Goal: Task Accomplishment & Management: Manage account settings

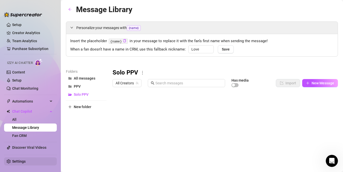
click at [18, 161] on link "Settings" at bounding box center [18, 162] width 13 height 4
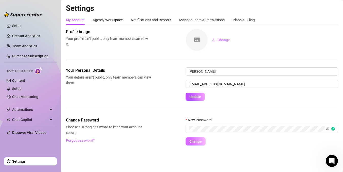
click at [201, 142] on button "Change" at bounding box center [195, 142] width 20 height 8
click at [197, 141] on span "Change" at bounding box center [195, 142] width 12 height 4
click at [194, 143] on span "Change" at bounding box center [195, 142] width 12 height 4
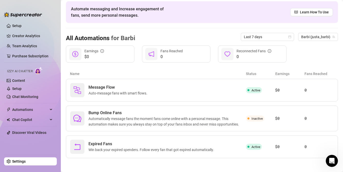
scroll to position [21, 0]
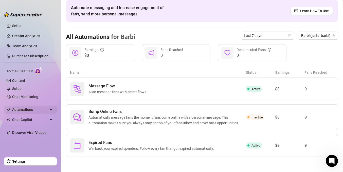
click at [50, 109] on div "Automations" at bounding box center [30, 110] width 53 height 8
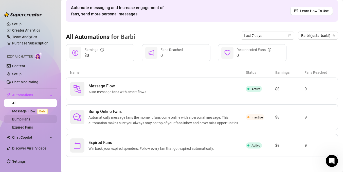
click at [30, 119] on link "Bump Fans" at bounding box center [21, 119] width 18 height 4
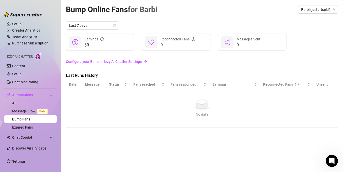
click at [113, 64] on link "Configure your Bump in Izzy AI Chatter Settings" at bounding box center [202, 62] width 272 height 6
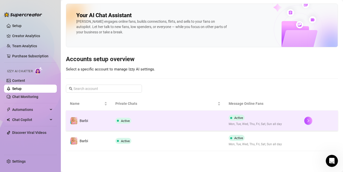
click at [199, 118] on td "Active" at bounding box center [167, 121] width 113 height 20
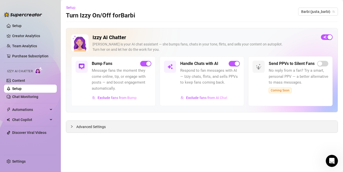
click at [97, 128] on span "Advanced Settings" at bounding box center [90, 127] width 29 height 6
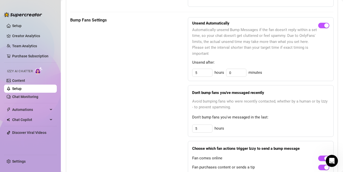
scroll to position [247, 0]
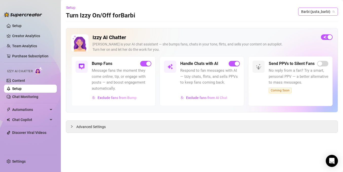
click at [324, 12] on span "Barbi (justa_barbi)" at bounding box center [318, 12] width 34 height 8
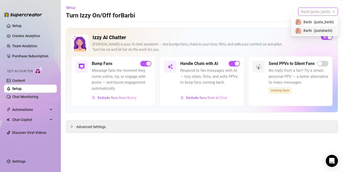
click at [322, 28] on span "( justabarbi )" at bounding box center [322, 31] width 18 height 6
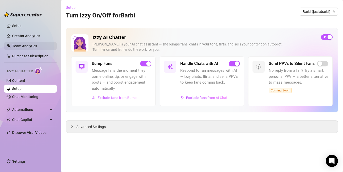
click at [20, 45] on link "Team Analytics" at bounding box center [24, 46] width 25 height 4
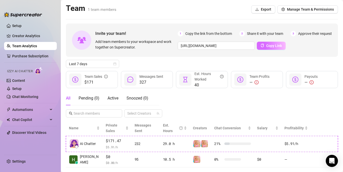
click at [274, 44] on span "Copy Link" at bounding box center [274, 46] width 16 height 4
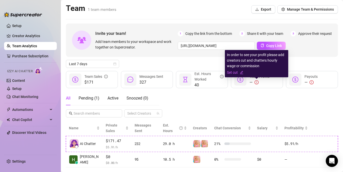
click at [255, 82] on icon "exclamation-circle" at bounding box center [256, 83] width 4 height 4
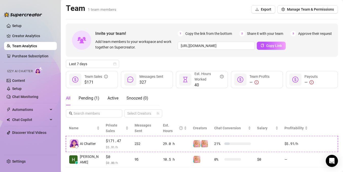
scroll to position [11, 0]
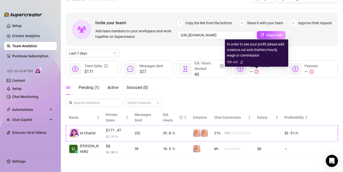
click at [241, 62] on icon "edit" at bounding box center [241, 62] width 3 height 3
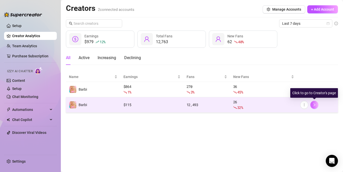
click at [316, 105] on button "button" at bounding box center [314, 105] width 8 height 8
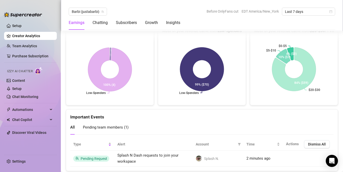
scroll to position [942, 0]
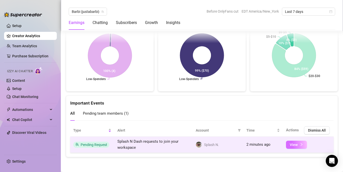
click at [296, 145] on span "View" at bounding box center [293, 145] width 8 height 4
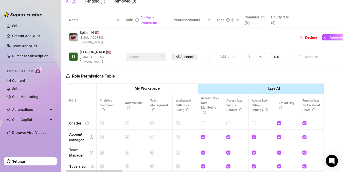
scroll to position [96, 0]
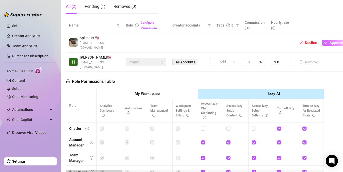
click at [335, 41] on span "Approve" at bounding box center [335, 43] width 13 height 4
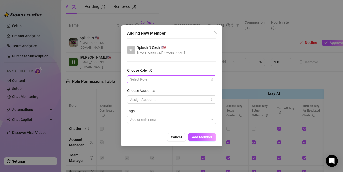
click at [189, 76] on input "Choose Role" at bounding box center [169, 80] width 78 height 8
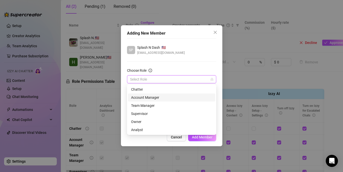
click at [175, 96] on div "Account Manager" at bounding box center [171, 98] width 81 height 6
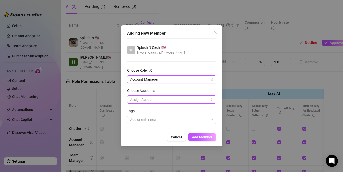
click at [175, 100] on div at bounding box center [169, 99] width 82 height 7
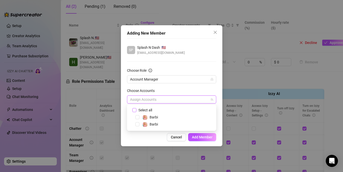
click at [132, 110] on input "Select all" at bounding box center [134, 110] width 4 height 4
checkbox input "true"
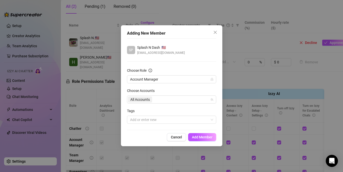
click at [201, 92] on div "Choose Accounts" at bounding box center [171, 92] width 89 height 8
click at [192, 116] on div at bounding box center [169, 119] width 82 height 7
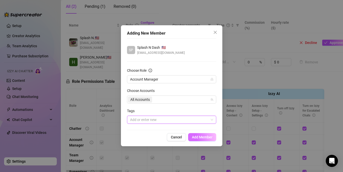
click at [203, 136] on span "Add Member" at bounding box center [202, 137] width 21 height 4
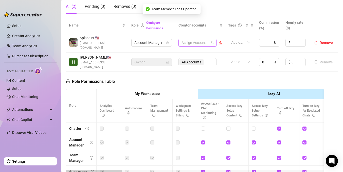
click at [205, 39] on div at bounding box center [194, 42] width 31 height 7
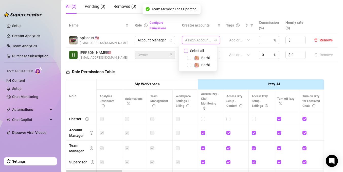
click at [184, 51] on input "Select all" at bounding box center [186, 51] width 4 height 4
checkbox input "true"
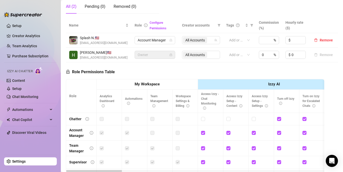
click at [317, 33] on th at bounding box center [323, 25] width 29 height 15
click at [265, 40] on input at bounding box center [264, 40] width 5 height 8
type input "0"
click at [266, 56] on input "0" at bounding box center [264, 55] width 5 height 8
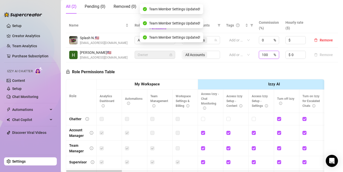
scroll to position [0, 0]
type input "100"
click at [308, 21] on th "Hourly rate ($)" at bounding box center [295, 25] width 27 height 15
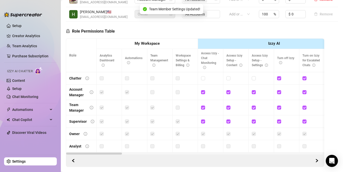
scroll to position [151, 0]
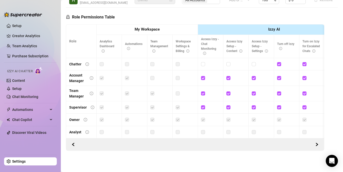
click at [329, 60] on div "Manage Team Members Manage your team members, their commission and hourly rate,…" at bounding box center [202, 14] width 272 height 273
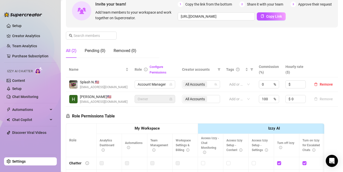
scroll to position [0, 0]
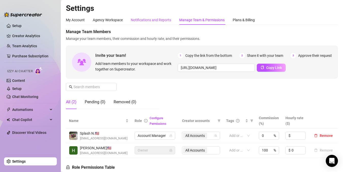
click at [165, 21] on div "Notifications and Reports" at bounding box center [151, 20] width 40 height 6
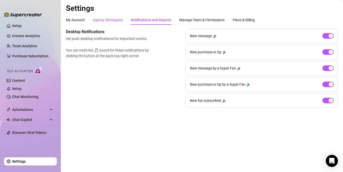
click at [117, 19] on div "Agency Workspace" at bounding box center [108, 20] width 30 height 6
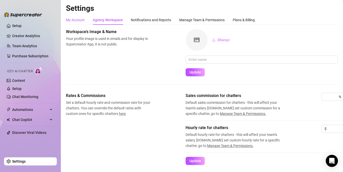
click at [76, 19] on div "My Account" at bounding box center [75, 20] width 19 height 6
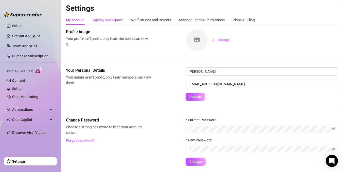
click at [111, 19] on div "Agency Workspace" at bounding box center [108, 20] width 30 height 6
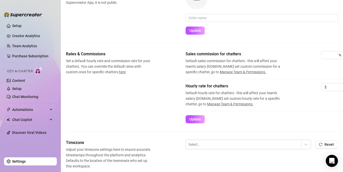
scroll to position [42, 1]
click at [326, 56] on input at bounding box center [327, 55] width 8 height 8
type input "0"
click at [333, 88] on input at bounding box center [334, 88] width 16 height 8
type input "0"
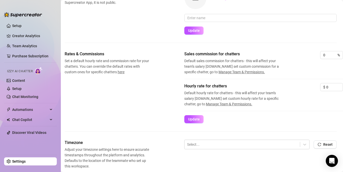
click at [308, 114] on div "Hourly rate for chatters Default hourly rate for chatters - this will affect yo…" at bounding box center [263, 99] width 159 height 32
click at [193, 121] on span "Update" at bounding box center [194, 119] width 12 height 4
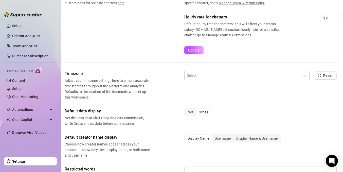
scroll to position [125, 1]
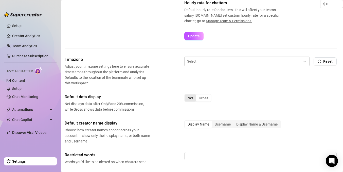
click at [192, 100] on div "Net" at bounding box center [190, 98] width 11 height 7
click at [186, 95] on input "Net" at bounding box center [186, 95] width 0 height 0
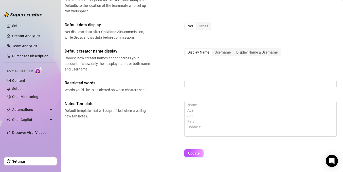
scroll to position [197, 1]
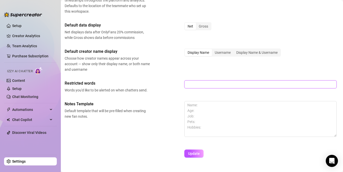
click at [229, 87] on input "text" at bounding box center [260, 85] width 152 height 8
type input "meet milk custom"
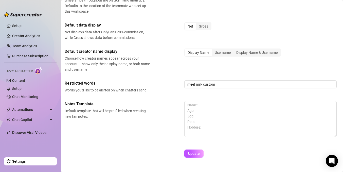
click at [226, 69] on div "Default creator name display Choose how creator names appear across your accoun…" at bounding box center [201, 61] width 272 height 24
click at [193, 154] on span "Update" at bounding box center [194, 154] width 12 height 4
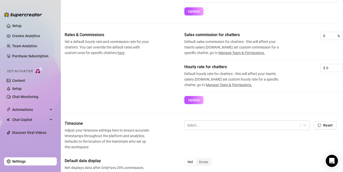
scroll to position [0, 1]
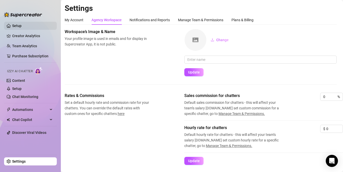
click at [20, 27] on link "Setup" at bounding box center [16, 26] width 9 height 4
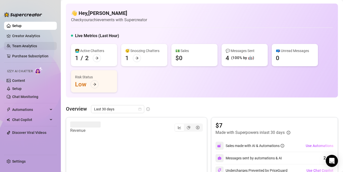
click at [26, 48] on link "Team Analytics" at bounding box center [24, 46] width 25 height 4
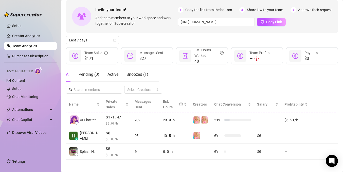
scroll to position [26, 0]
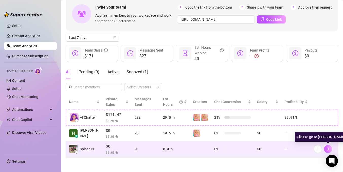
click at [327, 148] on icon "right" at bounding box center [328, 150] width 4 height 4
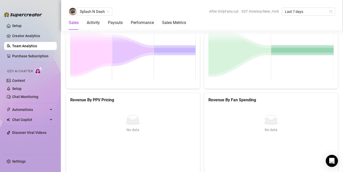
scroll to position [805, 0]
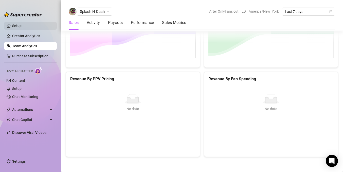
click at [22, 27] on link "Setup" at bounding box center [16, 26] width 9 height 4
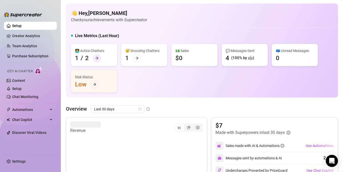
click at [97, 57] on icon "arrow-right" at bounding box center [97, 58] width 4 height 4
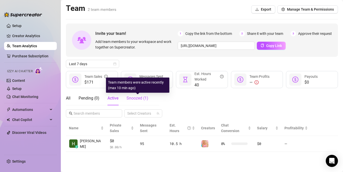
click at [131, 97] on span "Snoozed ( 1 )" at bounding box center [137, 98] width 22 height 5
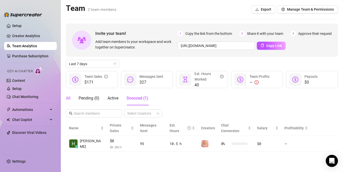
click at [68, 99] on div "All" at bounding box center [68, 98] width 5 height 6
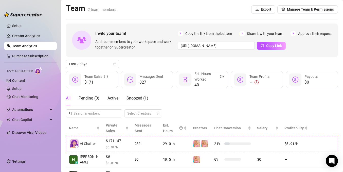
scroll to position [26, 0]
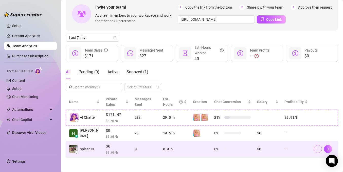
click at [319, 152] on button "button" at bounding box center [317, 149] width 8 height 8
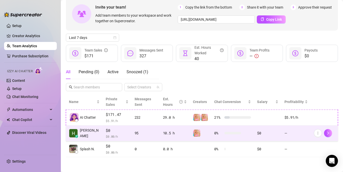
click at [329, 138] on td at bounding box center [323, 134] width 27 height 16
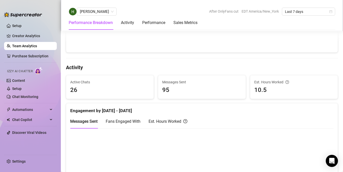
scroll to position [160, 0]
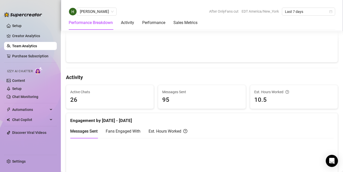
click at [29, 47] on link "Team Analytics" at bounding box center [24, 46] width 25 height 4
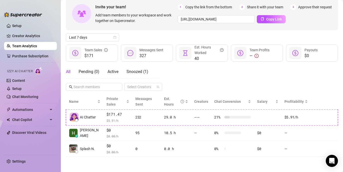
scroll to position [26, 0]
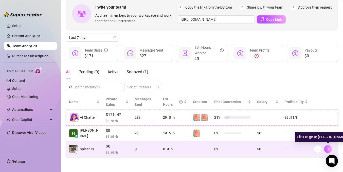
click at [328, 150] on icon "right" at bounding box center [328, 150] width 4 height 4
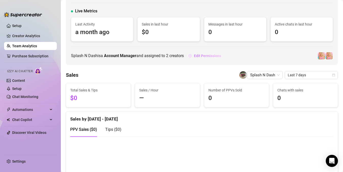
click at [211, 55] on span "Edit Permissions" at bounding box center [207, 56] width 27 height 4
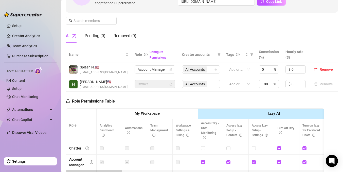
scroll to position [65, 0]
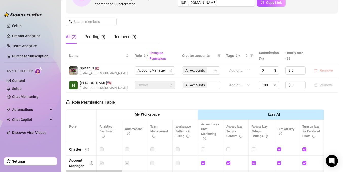
click at [319, 69] on button "Remove" at bounding box center [323, 71] width 23 height 6
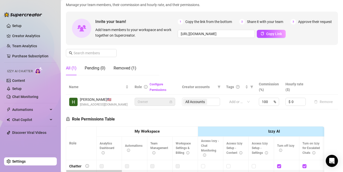
scroll to position [33, 0]
click at [271, 36] on button "Copy Link" at bounding box center [270, 34] width 29 height 8
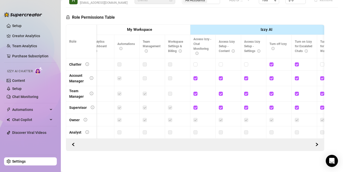
scroll to position [0, 2]
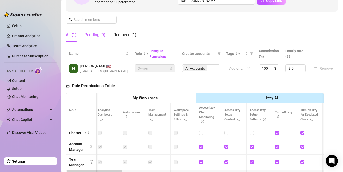
click at [97, 37] on div "Pending (0)" at bounding box center [95, 35] width 21 height 6
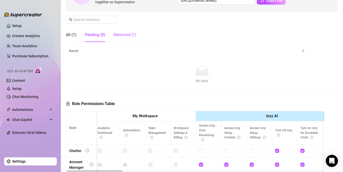
click at [121, 37] on div "Removed (1)" at bounding box center [124, 35] width 23 height 6
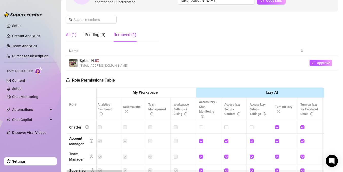
click at [71, 35] on div "All (1)" at bounding box center [71, 35] width 11 height 6
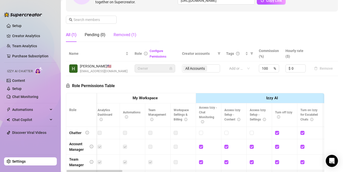
click at [122, 37] on div "Removed (1)" at bounding box center [124, 35] width 23 height 6
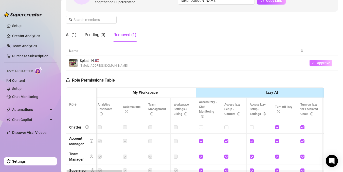
click at [322, 63] on span "Approve" at bounding box center [322, 63] width 13 height 4
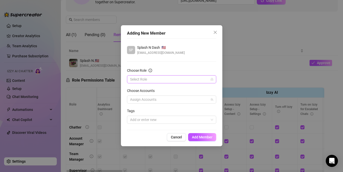
click at [201, 78] on input "Choose Role" at bounding box center [169, 80] width 78 height 8
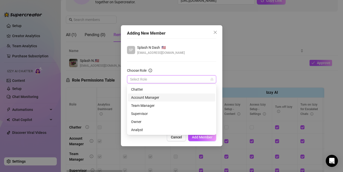
click at [194, 95] on div "Account Manager" at bounding box center [171, 98] width 81 height 6
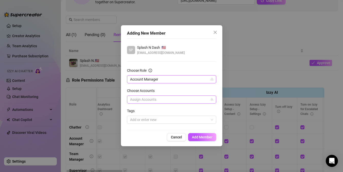
click at [193, 99] on div at bounding box center [169, 99] width 82 height 7
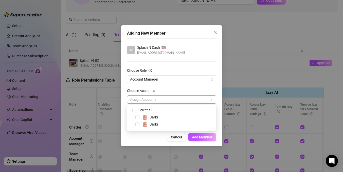
click at [188, 108] on span "Select all" at bounding box center [175, 110] width 80 height 6
click at [131, 110] on span at bounding box center [131, 110] width 6 height 6
click at [133, 111] on input "Select all" at bounding box center [134, 110] width 4 height 4
checkbox input "true"
click at [152, 92] on label "Choose Accounts" at bounding box center [142, 91] width 31 height 6
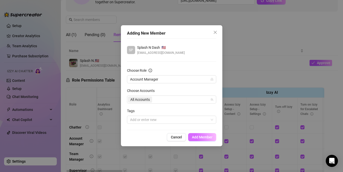
click at [196, 137] on span "Add Member" at bounding box center [202, 137] width 21 height 4
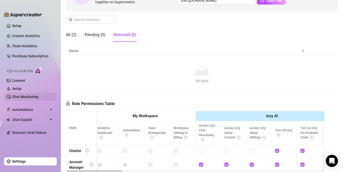
click at [21, 99] on link "Chat Monitoring" at bounding box center [25, 97] width 26 height 4
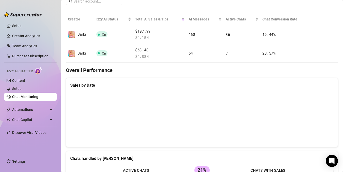
scroll to position [86, 0]
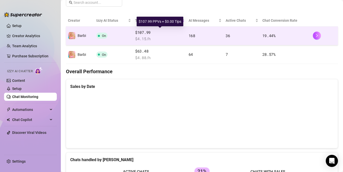
click at [172, 35] on span "$107.99" at bounding box center [159, 33] width 49 height 6
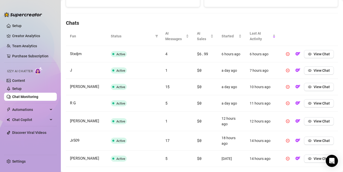
scroll to position [244, 0]
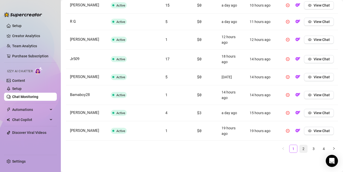
click at [301, 150] on link "2" at bounding box center [303, 149] width 8 height 8
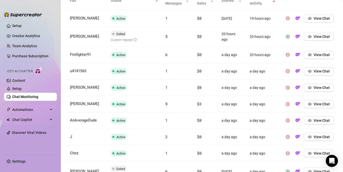
scroll to position [185, 0]
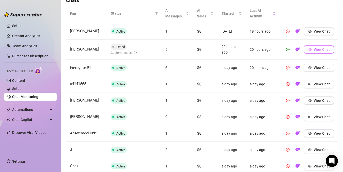
click at [314, 49] on span "View Chat" at bounding box center [321, 50] width 16 height 4
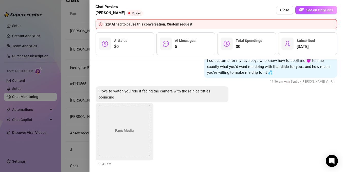
scroll to position [297, 0]
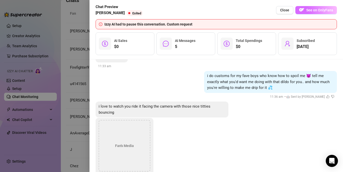
click at [310, 11] on span "See on OnlyFans" at bounding box center [319, 10] width 27 height 4
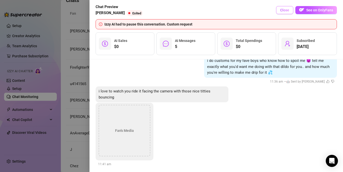
click at [284, 10] on span "Close" at bounding box center [284, 10] width 9 height 4
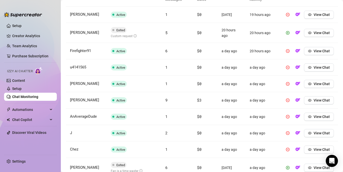
scroll to position [239, 0]
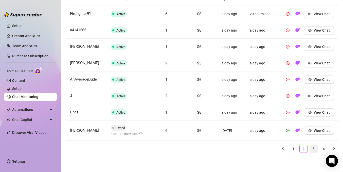
click at [311, 149] on link "3" at bounding box center [313, 149] width 8 height 8
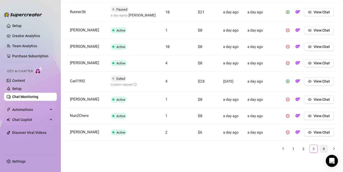
click at [322, 146] on link "4" at bounding box center [324, 149] width 8 height 8
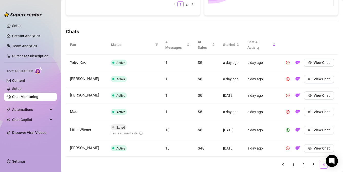
scroll to position [175, 0]
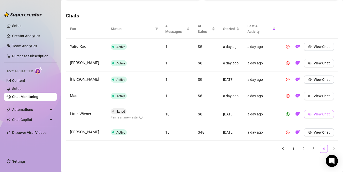
click at [318, 114] on button "View Chat" at bounding box center [319, 114] width 30 height 8
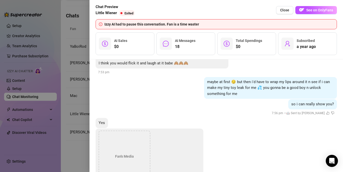
scroll to position [859, 0]
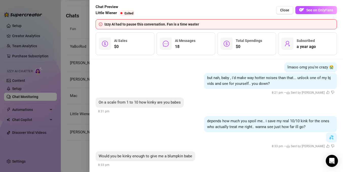
click at [81, 71] on div at bounding box center [171, 86] width 343 height 172
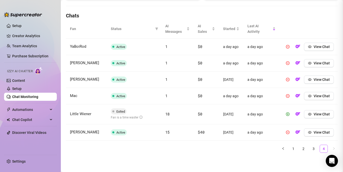
scroll to position [0, 0]
click at [313, 112] on button "View Chat" at bounding box center [319, 114] width 30 height 8
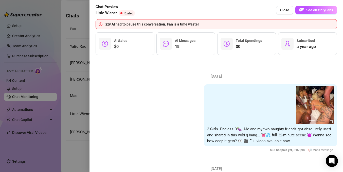
click at [77, 100] on div at bounding box center [171, 86] width 343 height 172
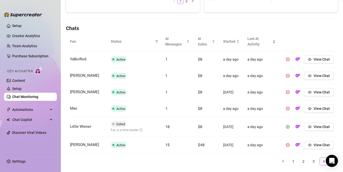
scroll to position [175, 0]
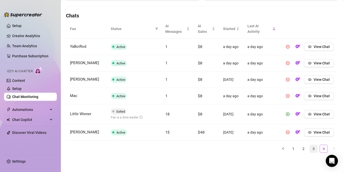
click at [313, 148] on link "3" at bounding box center [313, 149] width 8 height 8
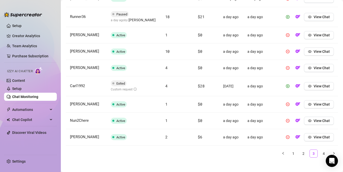
scroll to position [239, 0]
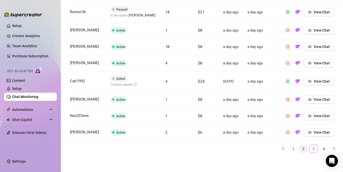
click at [301, 149] on link "2" at bounding box center [303, 149] width 8 height 8
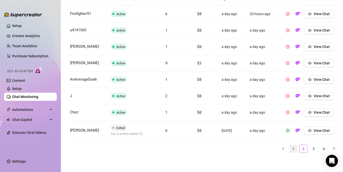
click at [293, 150] on link "1" at bounding box center [293, 149] width 8 height 8
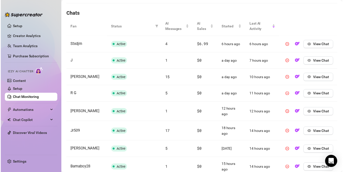
scroll to position [172, 0]
